Goal: Navigation & Orientation: Find specific page/section

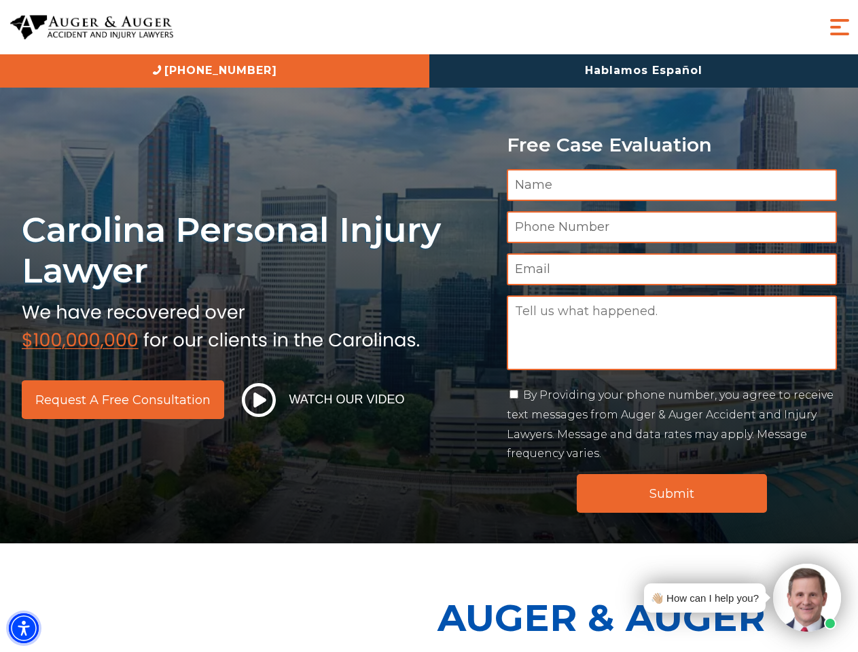
click at [24, 629] on img "Accessibility Menu" at bounding box center [24, 629] width 30 height 30
